Goal: Task Accomplishment & Management: Use online tool/utility

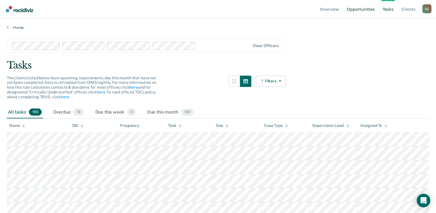
click at [367, 12] on link "Opportunities" at bounding box center [361, 9] width 30 height 18
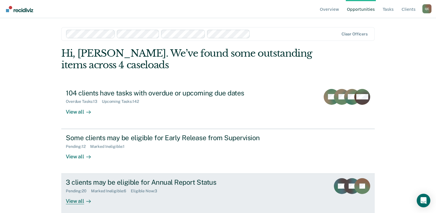
click at [117, 180] on div "3 clients may be eligible for Annual Report Status" at bounding box center [165, 182] width 199 height 8
